Goal: Navigation & Orientation: Find specific page/section

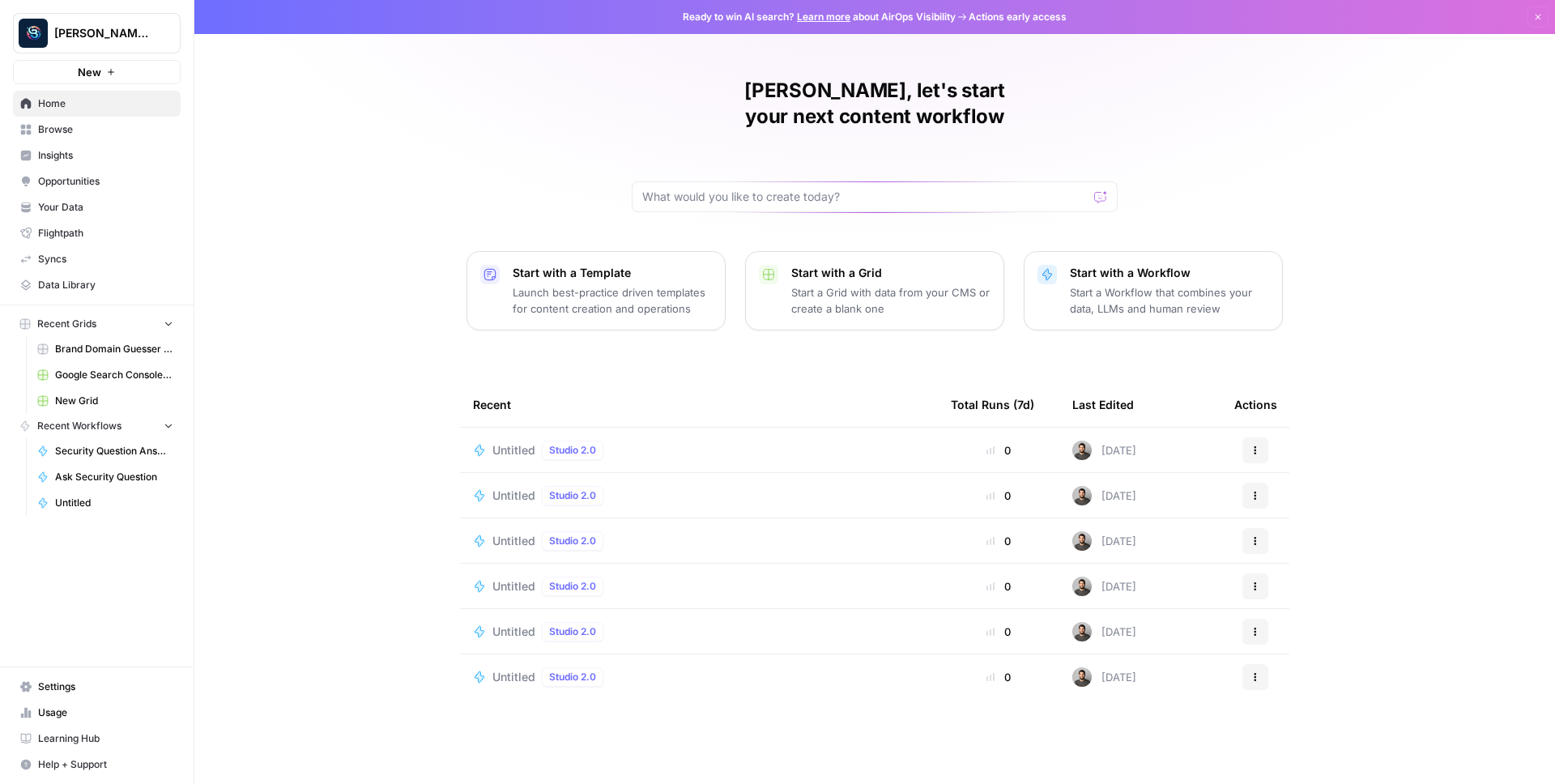
click at [113, 160] on span "Insights" at bounding box center [105, 155] width 136 height 15
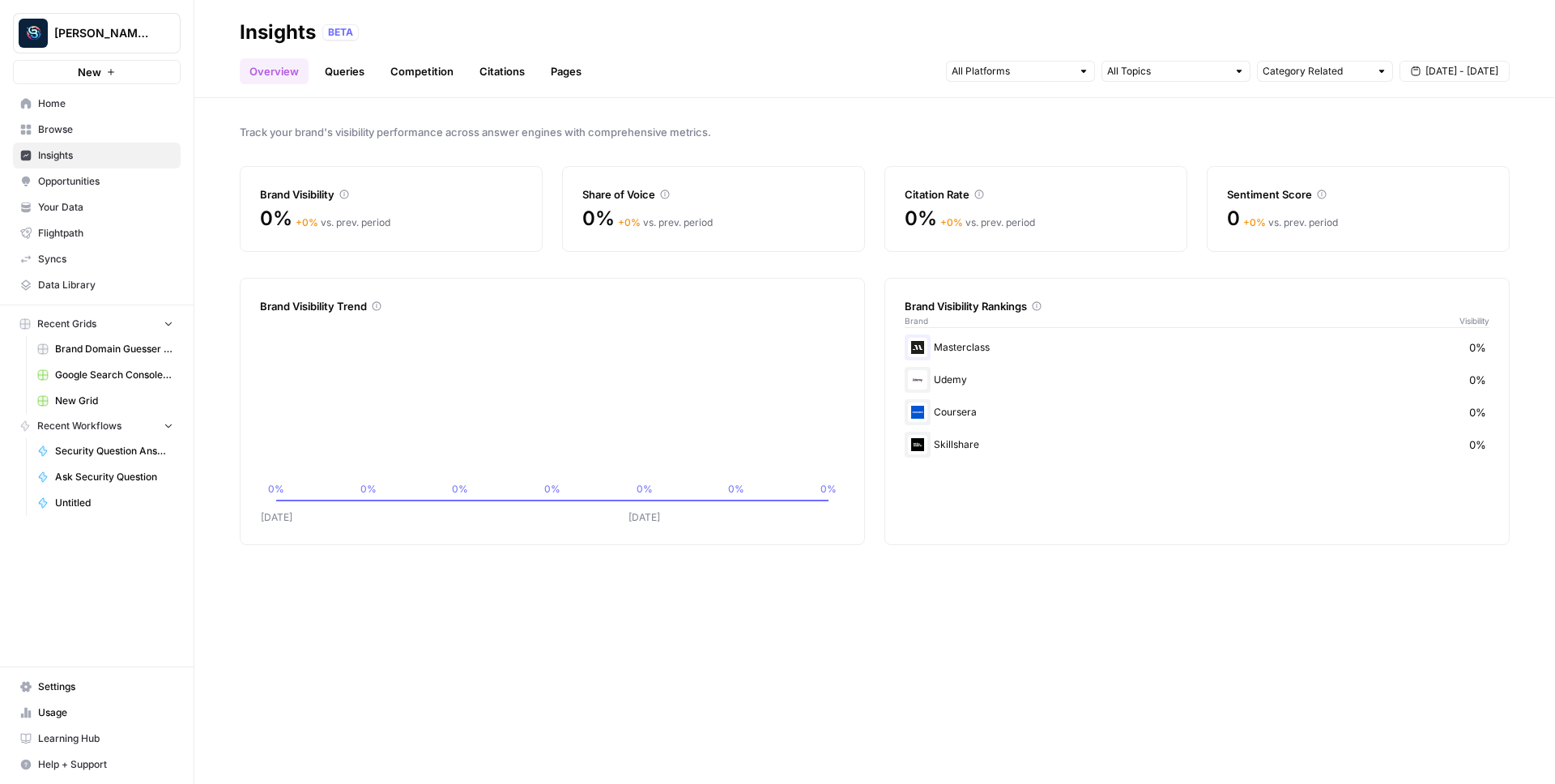
click at [374, 81] on ul "Overview Queries Competition Citations Pages" at bounding box center [416, 72] width 352 height 26
click at [346, 66] on link "Queries" at bounding box center [345, 72] width 60 height 26
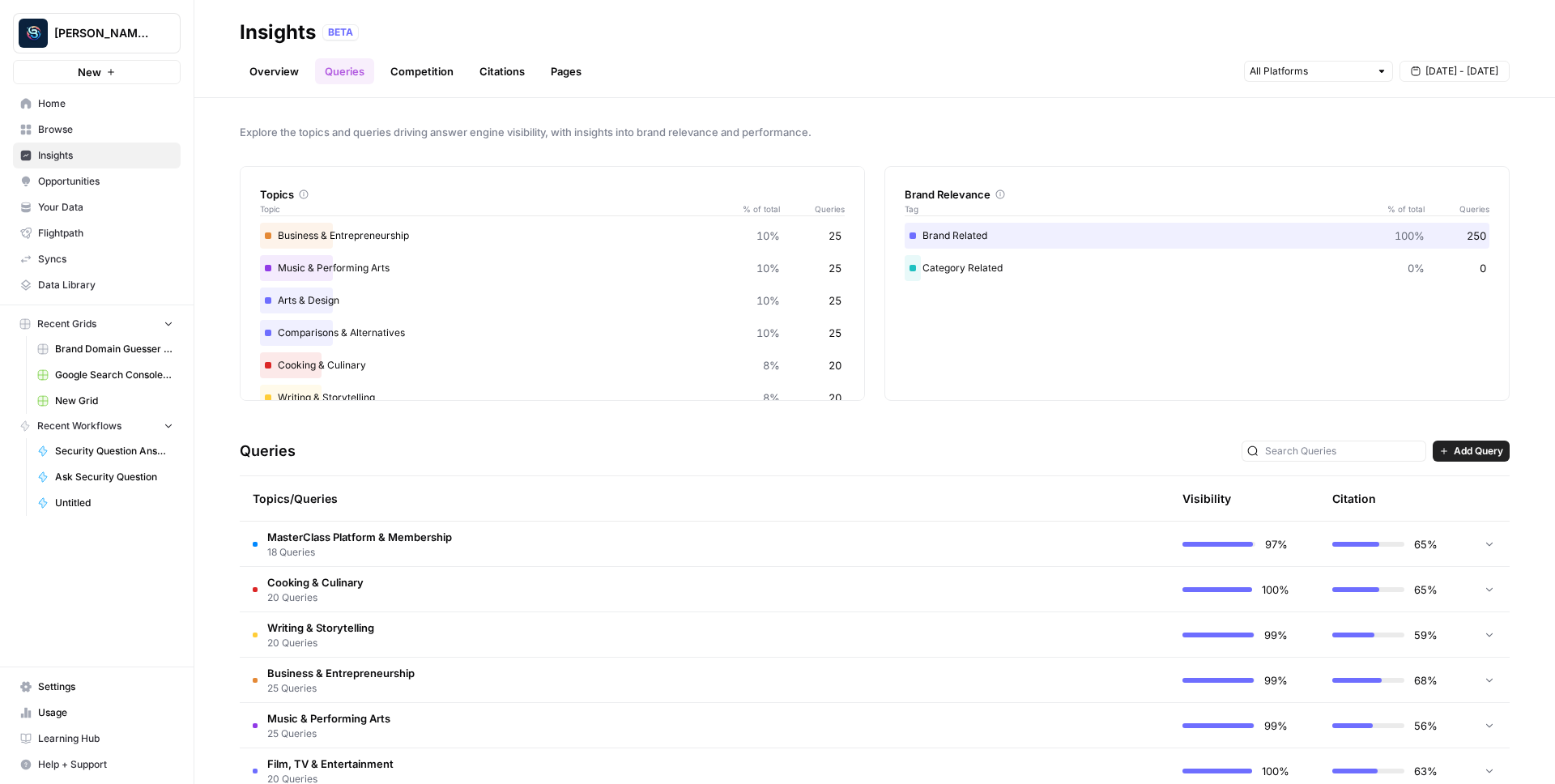
click at [435, 66] on link "Competition" at bounding box center [422, 72] width 82 height 26
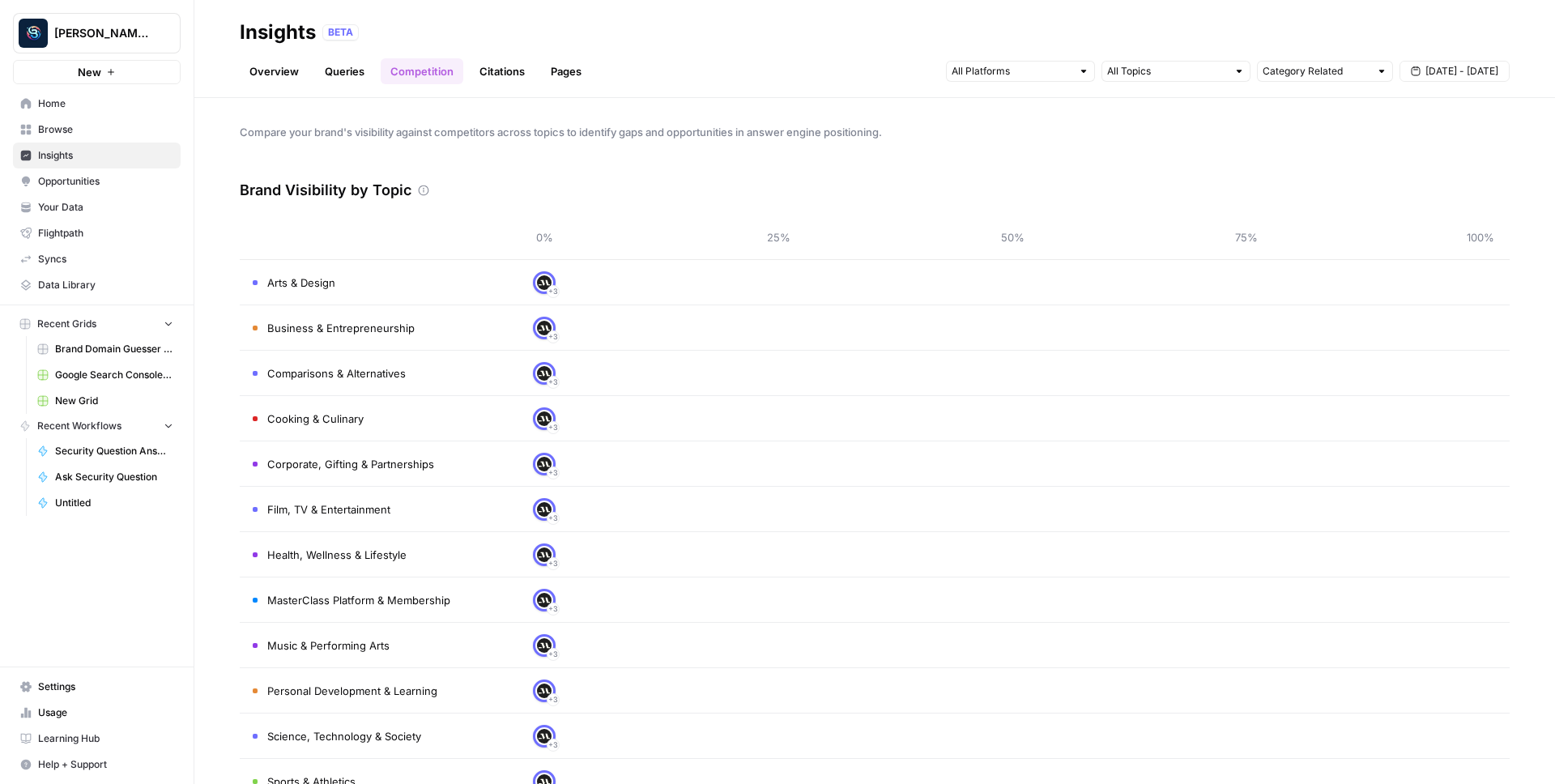
click at [501, 77] on link "Citations" at bounding box center [502, 72] width 65 height 26
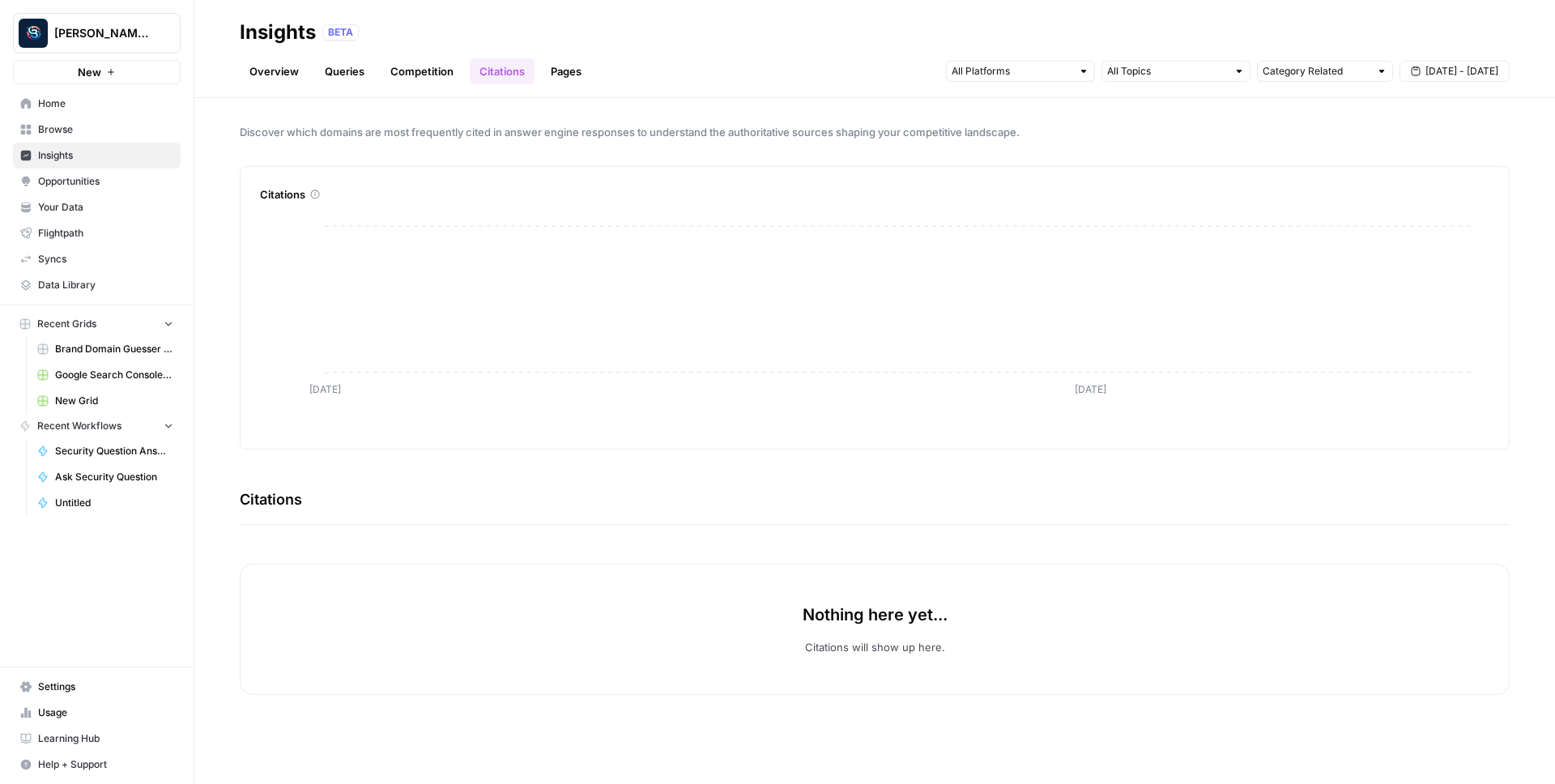
click at [561, 76] on link "Pages" at bounding box center [565, 72] width 50 height 26
